Goal: Task Accomplishment & Management: Manage account settings

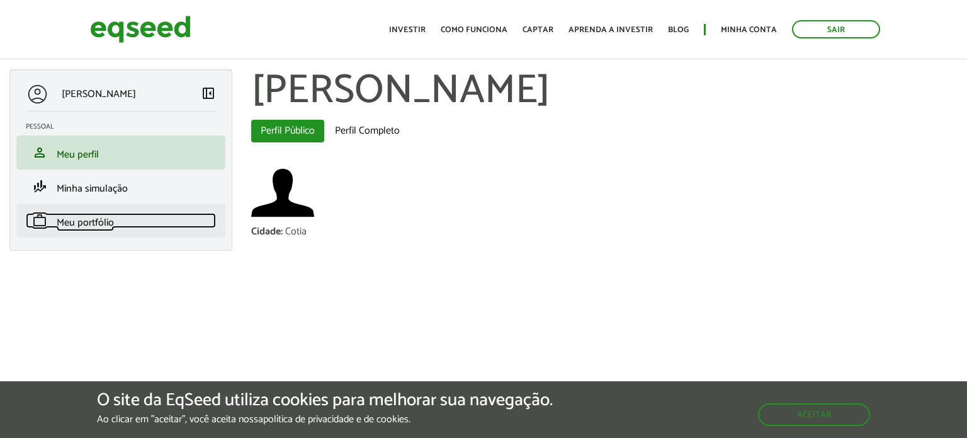
click at [115, 222] on link "work Meu portfólio" at bounding box center [121, 220] width 190 height 15
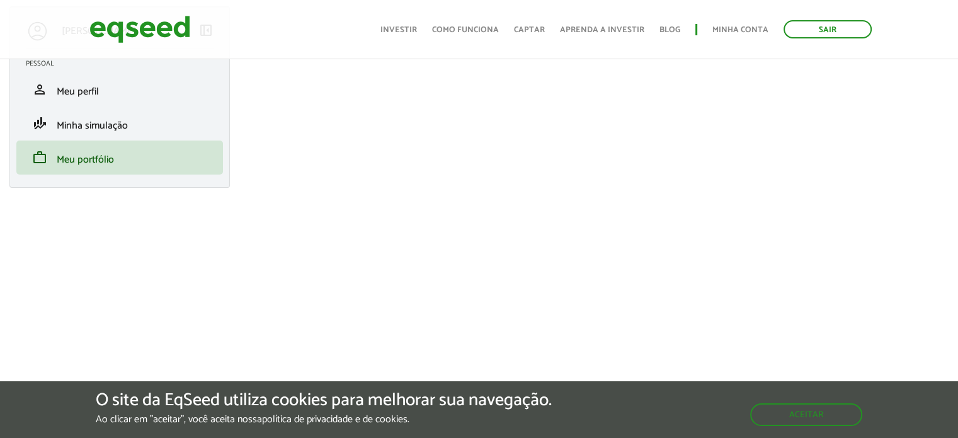
scroll to position [100, 0]
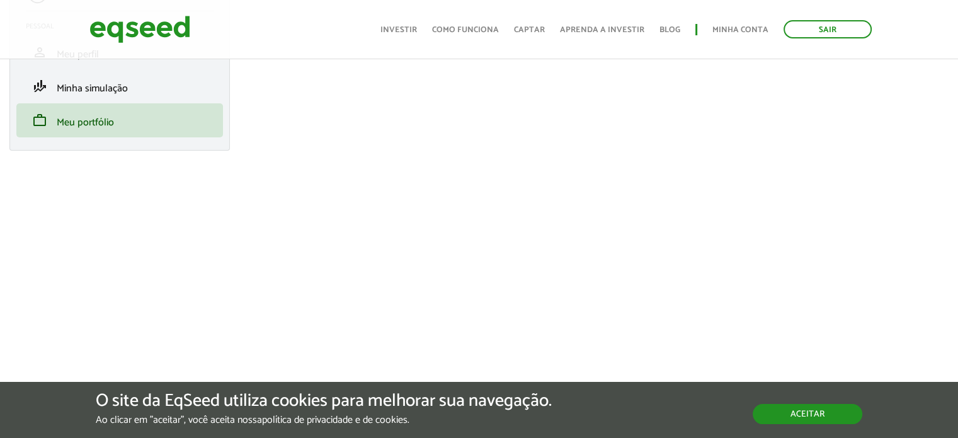
drag, startPoint x: 813, startPoint y: 412, endPoint x: 805, endPoint y: 409, distance: 8.8
click at [811, 415] on button "Aceitar" at bounding box center [807, 414] width 110 height 20
